Goal: Transaction & Acquisition: Purchase product/service

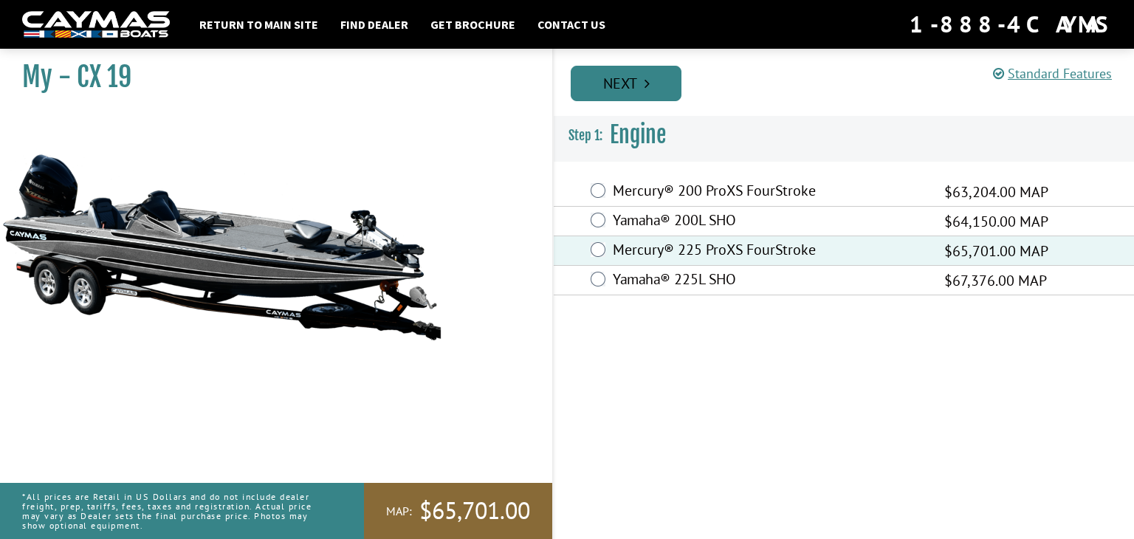
click at [614, 75] on link "Next" at bounding box center [626, 83] width 111 height 35
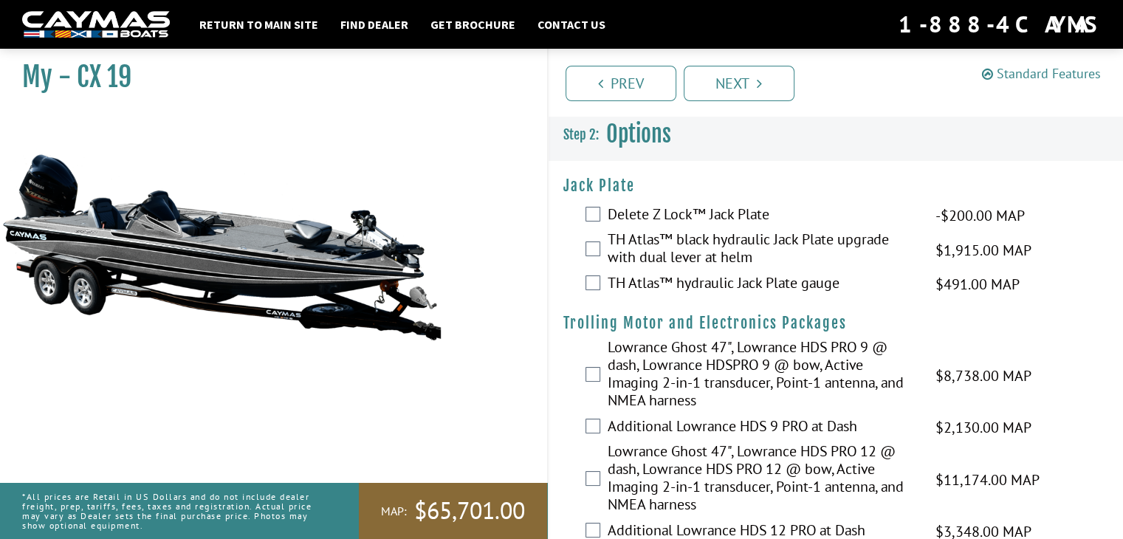
click at [1036, 78] on link "Standard Features" at bounding box center [1041, 73] width 119 height 17
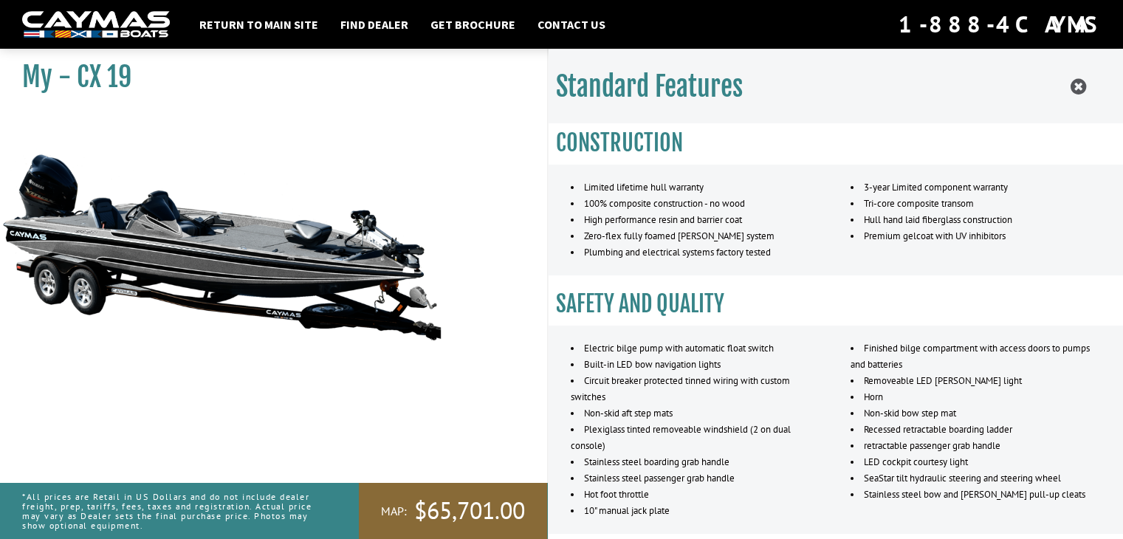
scroll to position [270, 0]
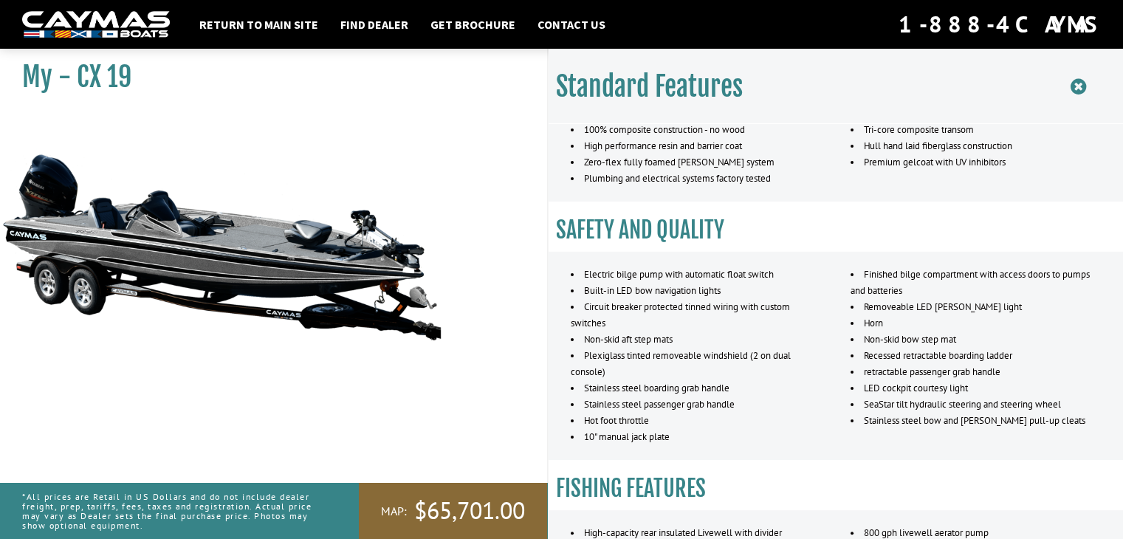
click at [1075, 92] on icon at bounding box center [1079, 87] width 16 height 18
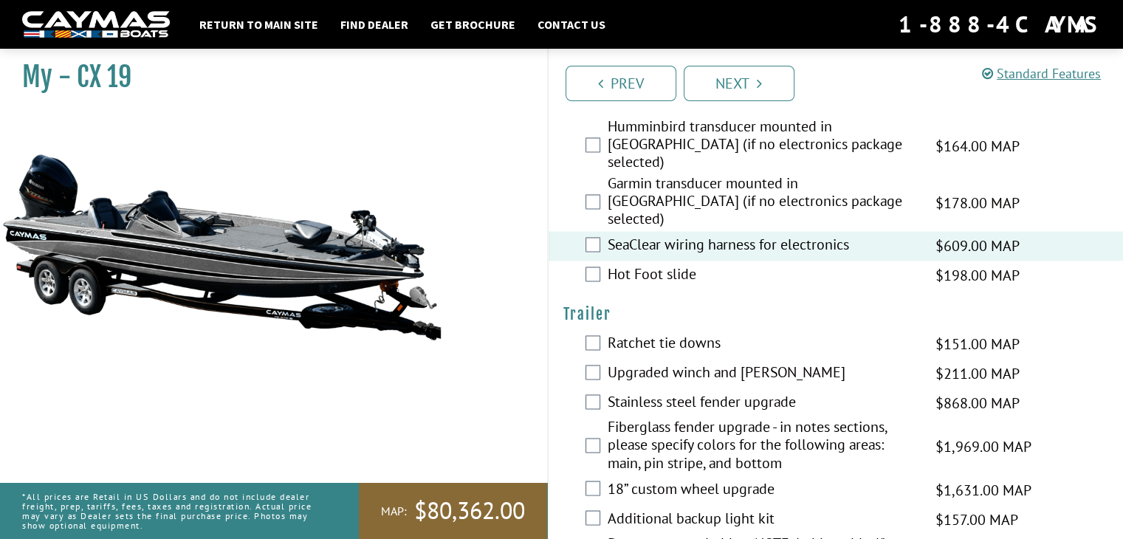
scroll to position [2363, 0]
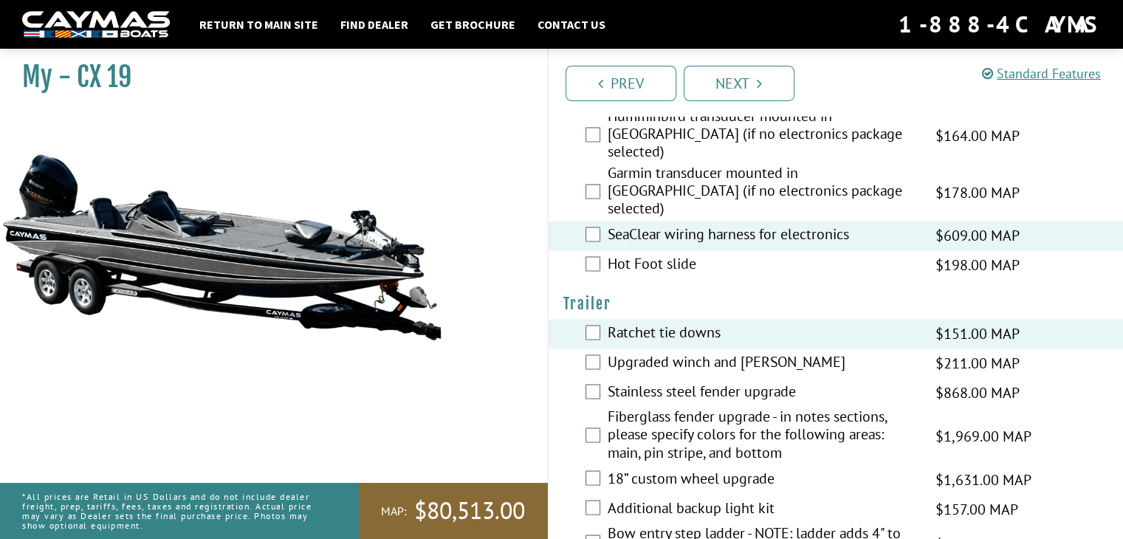
click at [602, 349] on div "Upgraded winch and jack $211.00 MAP $250.00 MSRP" at bounding box center [836, 364] width 575 height 30
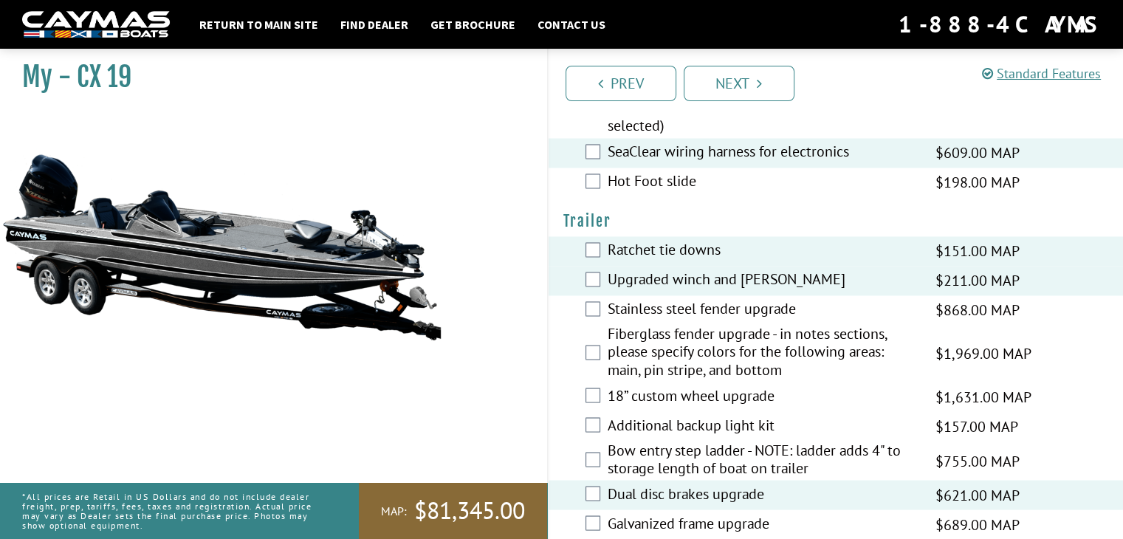
scroll to position [2449, 0]
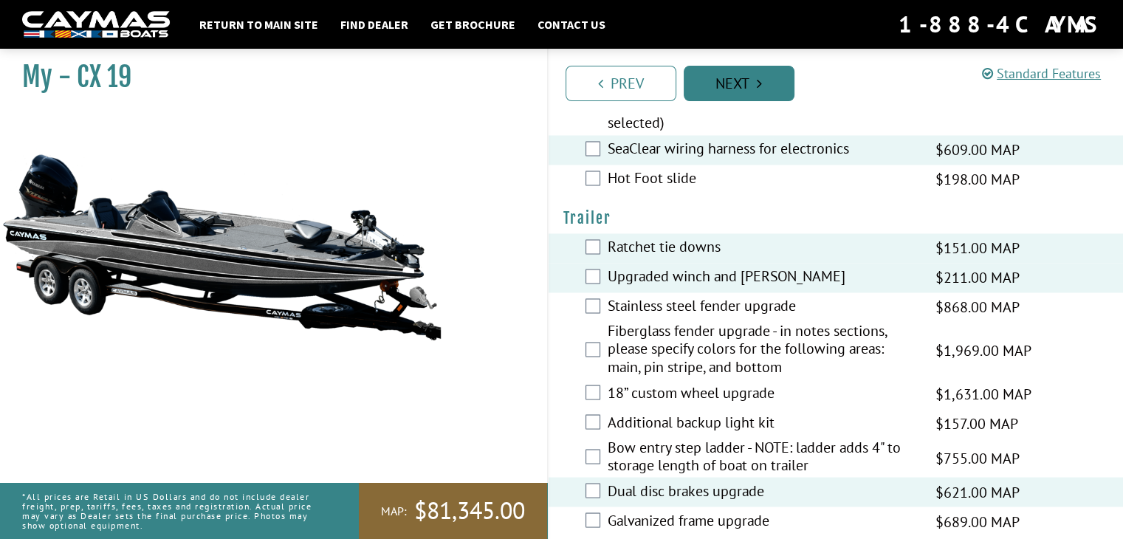
click at [736, 72] on link "Next" at bounding box center [739, 83] width 111 height 35
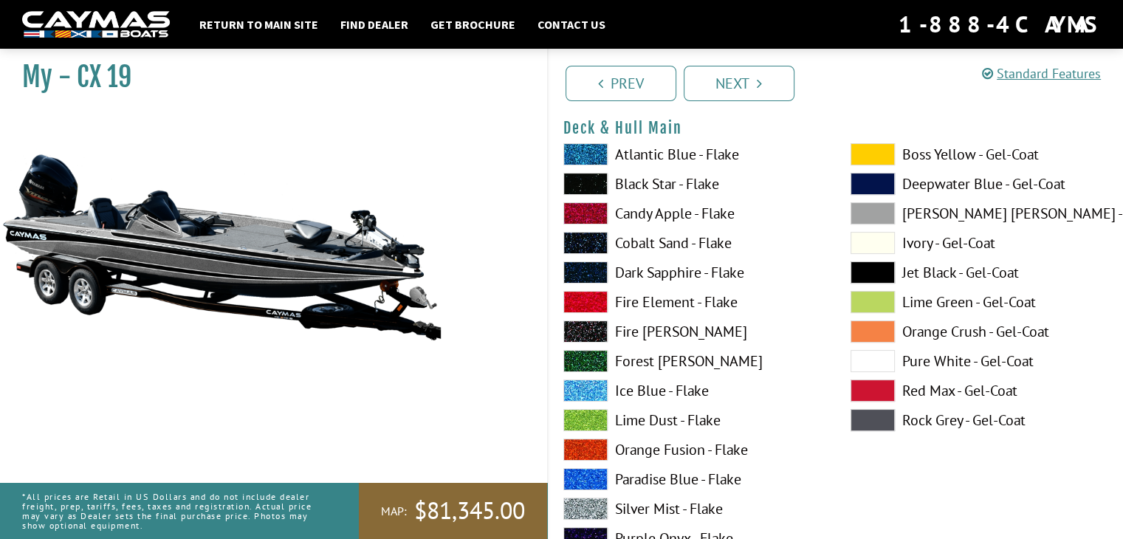
scroll to position [0, 0]
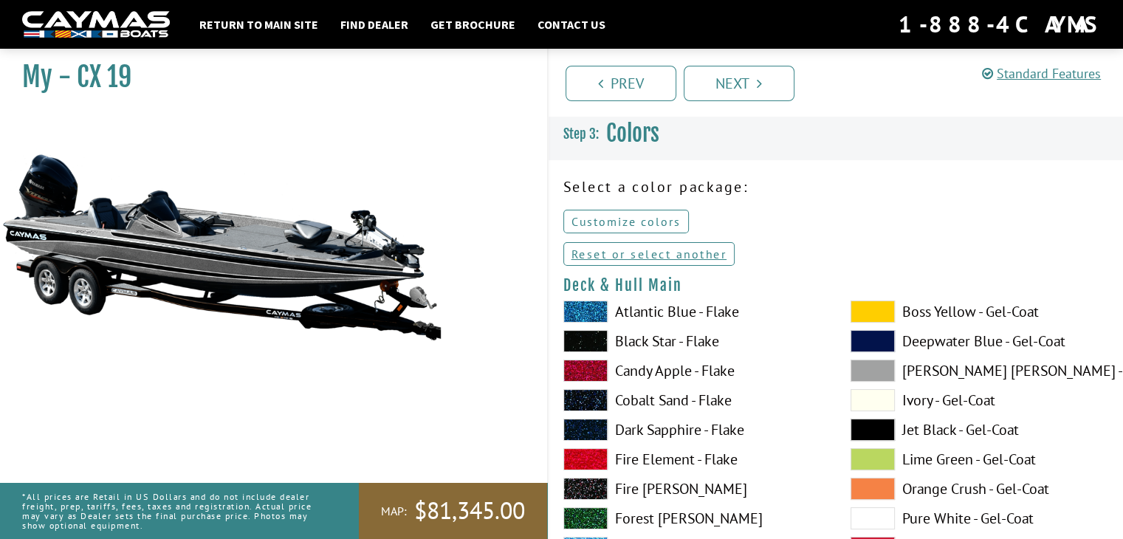
click at [596, 222] on link "Customize colors" at bounding box center [627, 222] width 126 height 24
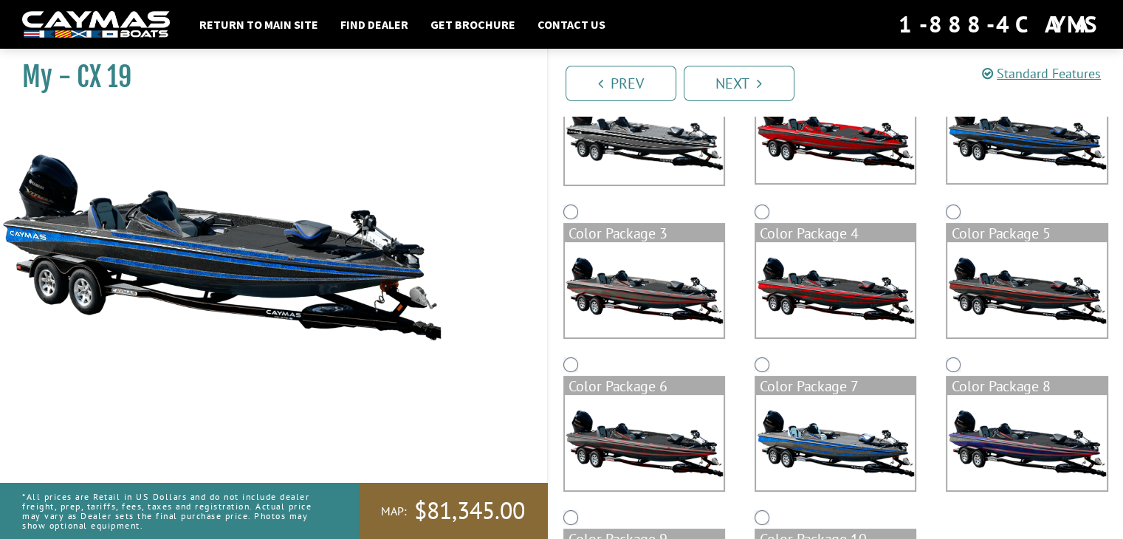
scroll to position [222, 0]
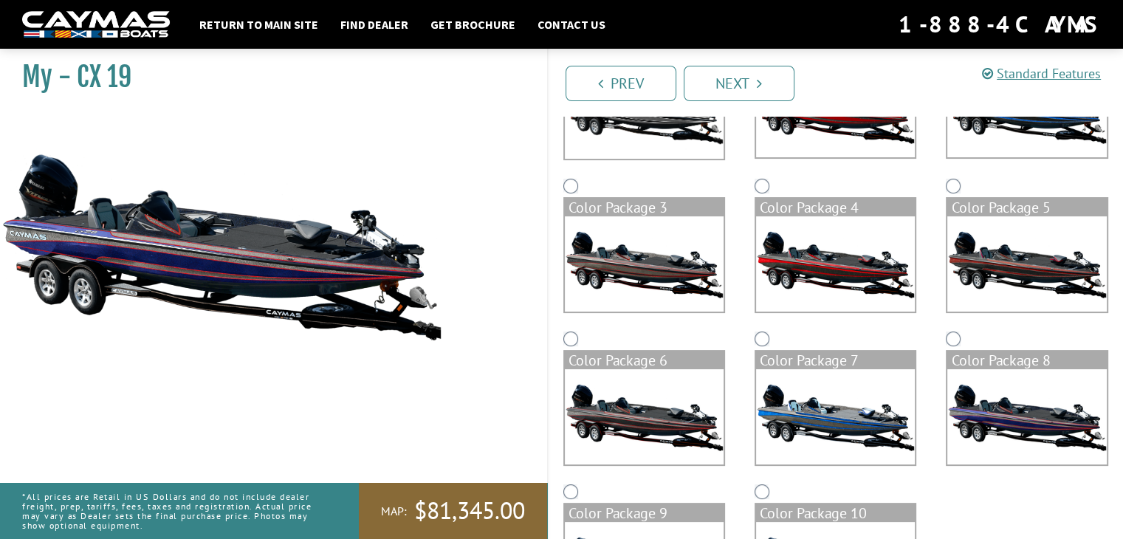
click at [771, 340] on div "Color Package 7" at bounding box center [835, 404] width 191 height 153
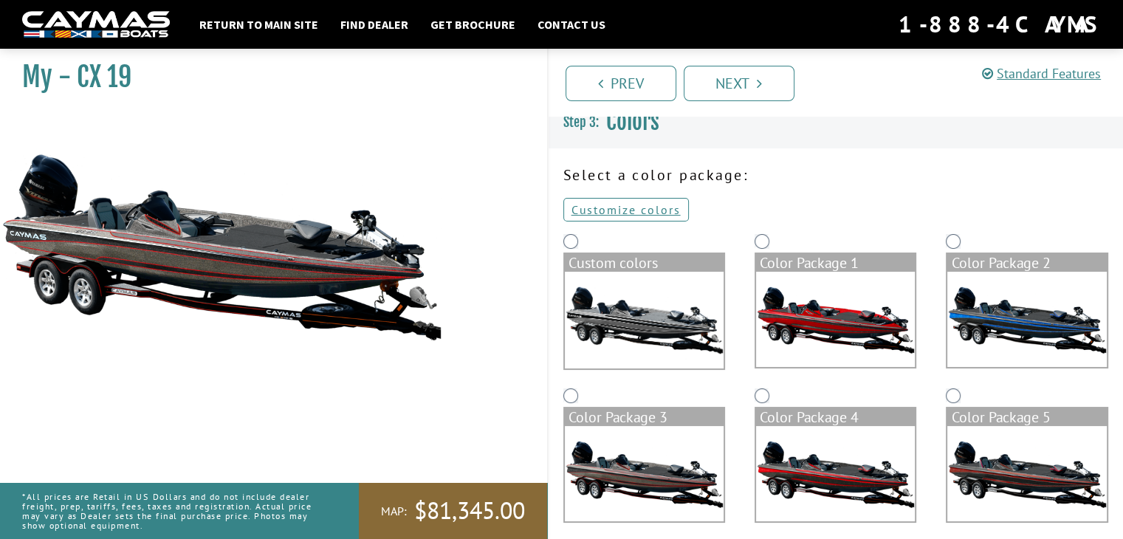
scroll to position [0, 0]
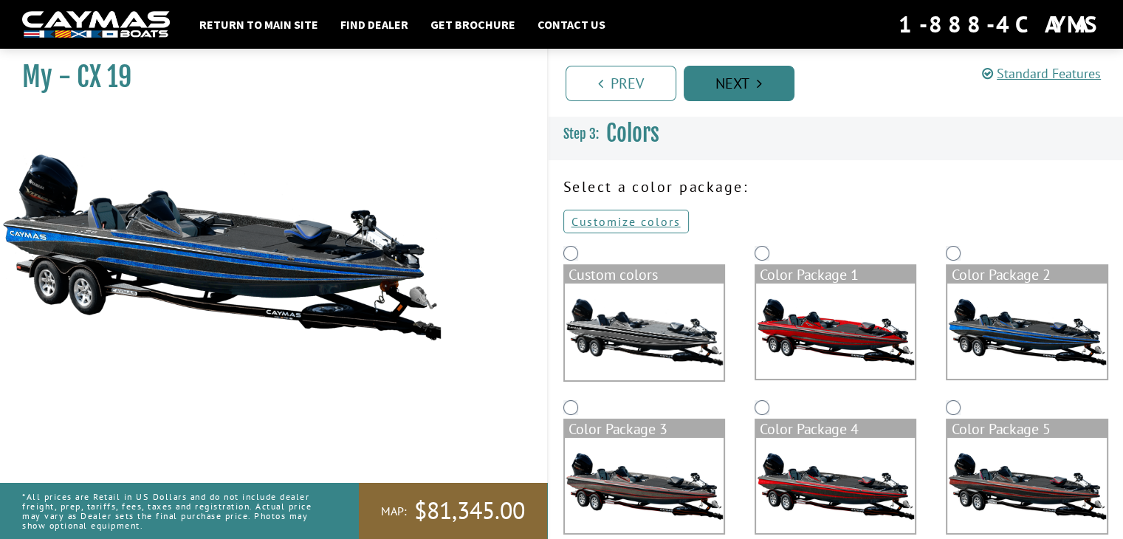
click at [731, 72] on link "Next" at bounding box center [739, 83] width 111 height 35
